Goal: Find specific page/section: Find specific page/section

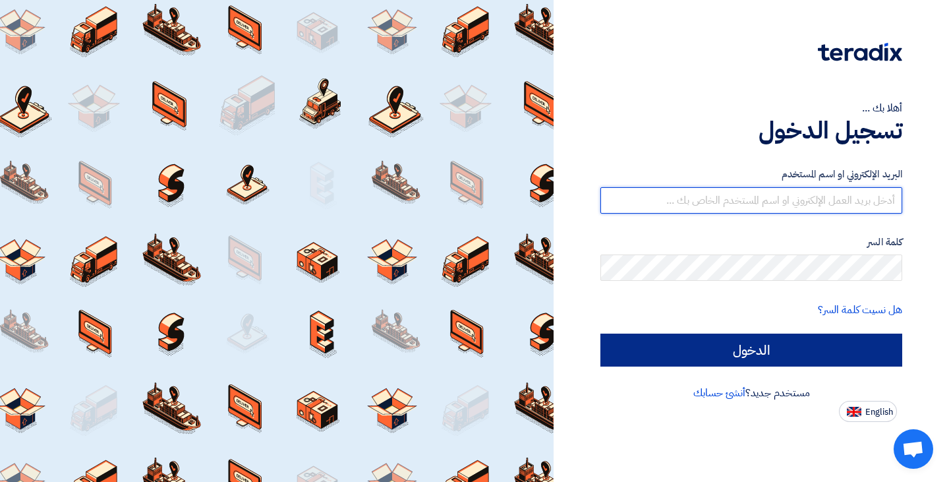
type input "[EMAIL_ADDRESS][DOMAIN_NAME]"
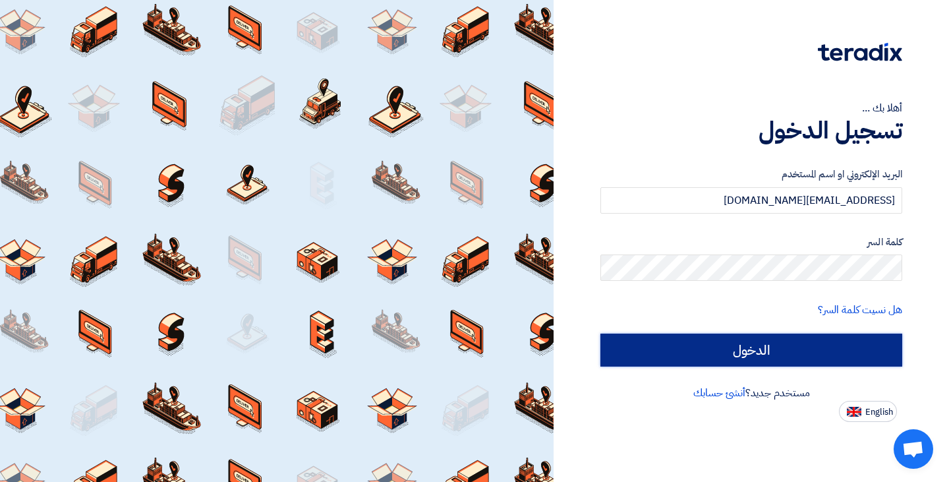
click at [656, 351] on input "الدخول" at bounding box center [752, 350] width 302 height 33
type input "Sign in"
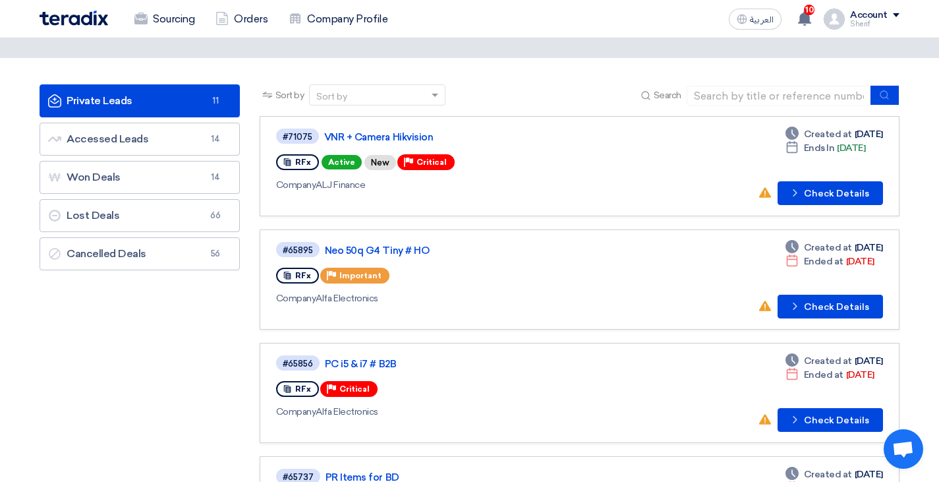
scroll to position [66, 0]
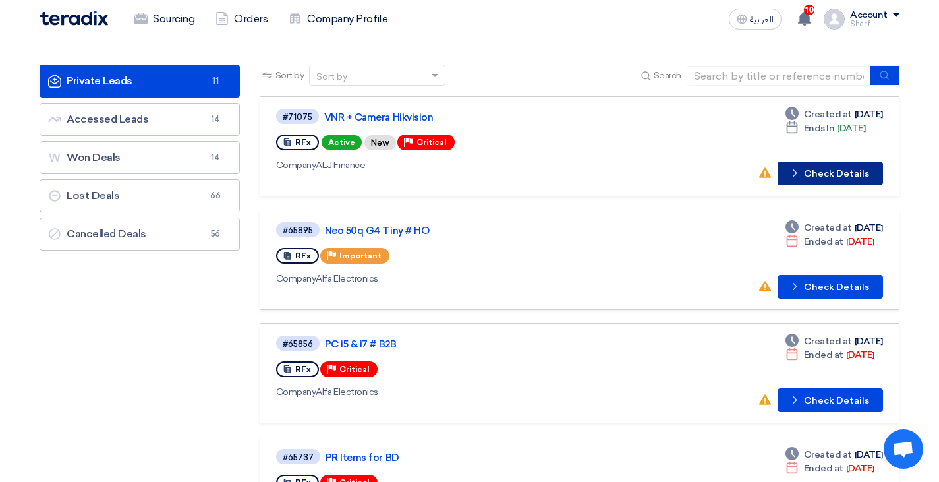
click at [821, 167] on button "Check details Check Details" at bounding box center [830, 174] width 105 height 24
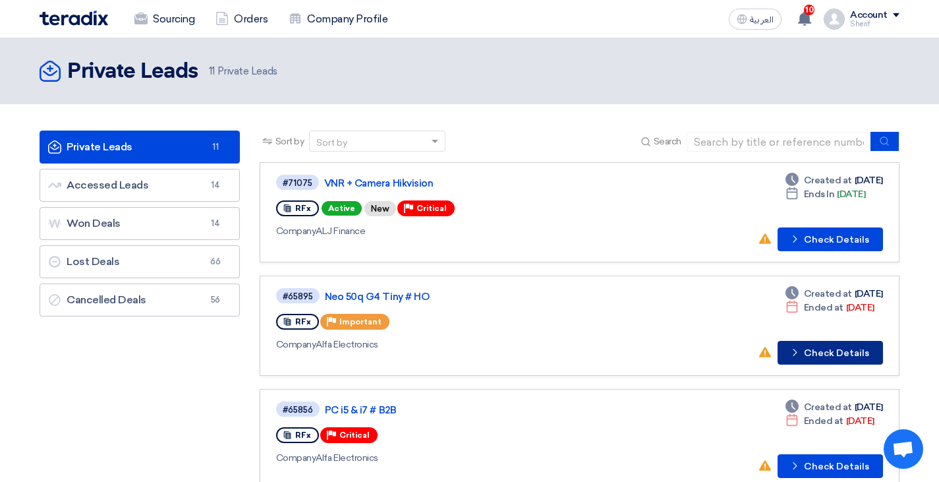
click at [833, 354] on button "Check details Check Details" at bounding box center [830, 353] width 105 height 24
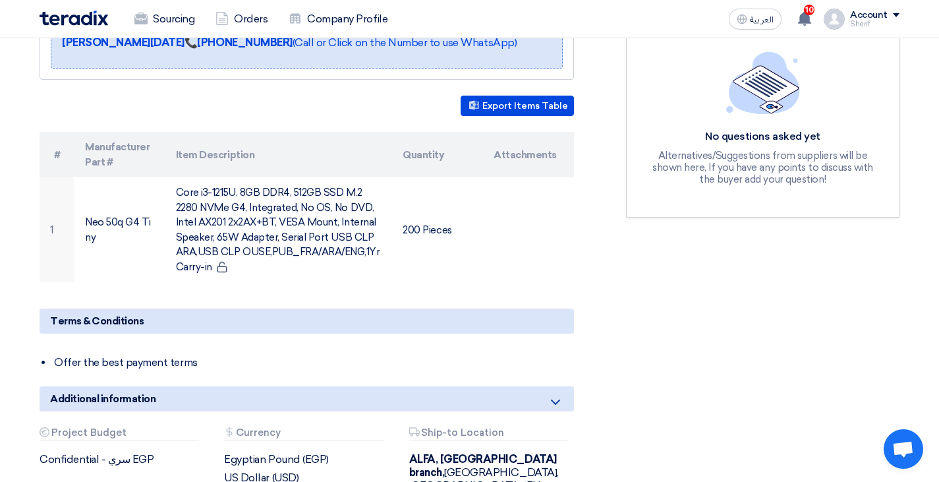
scroll to position [461, 0]
